Goal: Information Seeking & Learning: Understand process/instructions

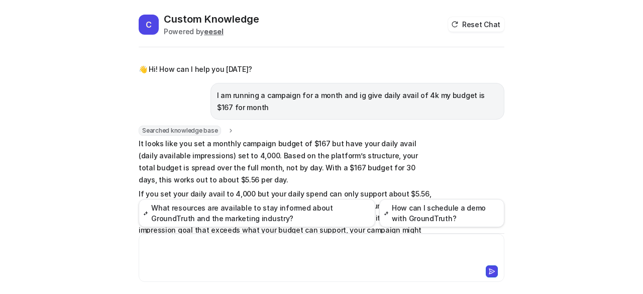
scroll to position [1538, 0]
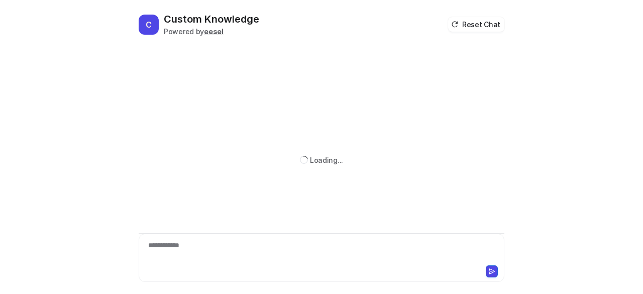
click at [222, 264] on div at bounding box center [321, 270] width 361 height 14
click at [206, 249] on div at bounding box center [321, 251] width 361 height 23
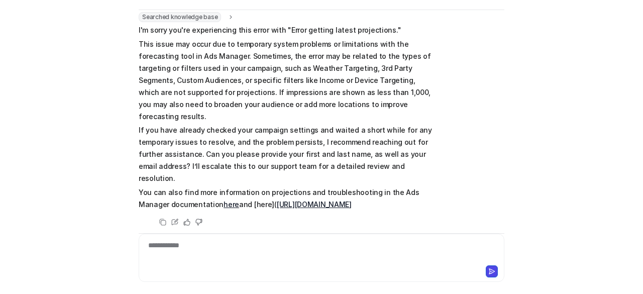
scroll to position [52, 0]
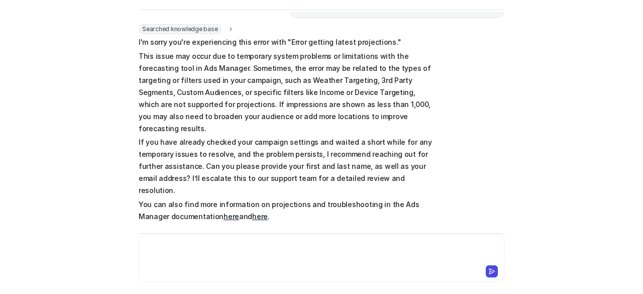
click at [224, 244] on div at bounding box center [321, 251] width 361 height 23
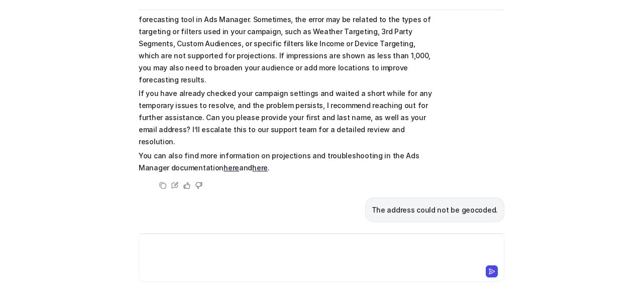
scroll to position [255, 0]
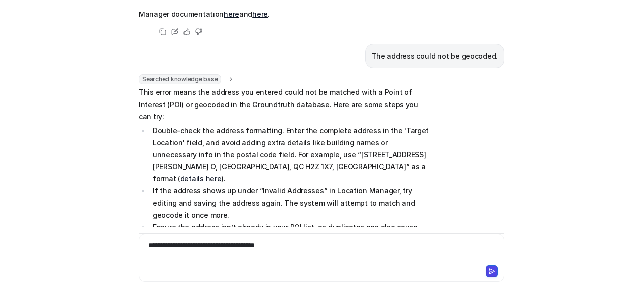
click at [223, 247] on div "**********" at bounding box center [321, 251] width 361 height 23
click at [312, 246] on div "**********" at bounding box center [321, 251] width 361 height 23
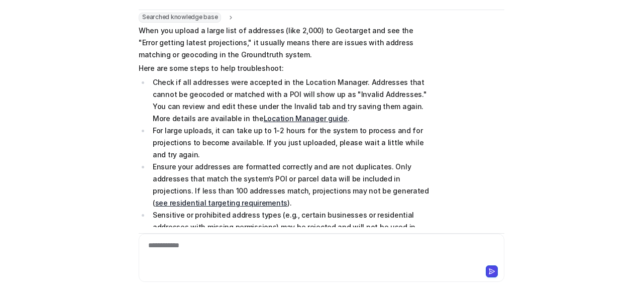
scroll to position [517, 0]
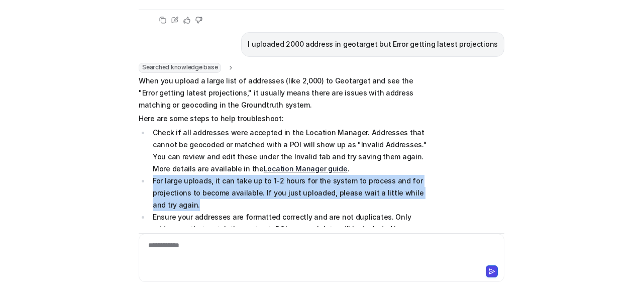
drag, startPoint x: 150, startPoint y: 107, endPoint x: 168, endPoint y: 128, distance: 28.1
click at [168, 175] on li "For large uploads, it can take up to 1-2 hours for the system to process and fo…" at bounding box center [291, 193] width 283 height 36
copy li "For large uploads, it can take up to 1-2 hours for the system to process and fo…"
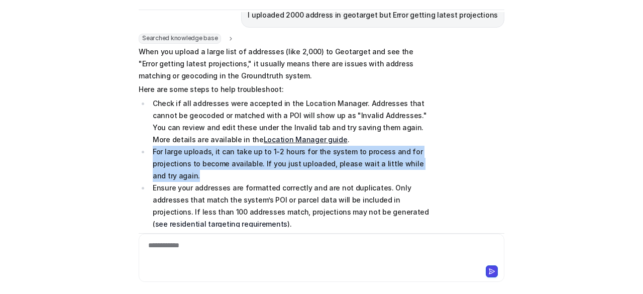
scroll to position [567, 0]
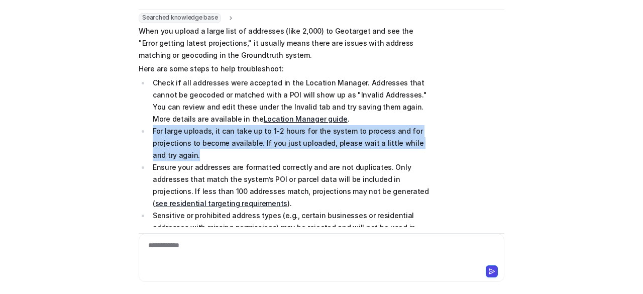
copy li "For large uploads, it can take up to 1-2 hours for the system to process and fo…"
